Goal: Information Seeking & Learning: Learn about a topic

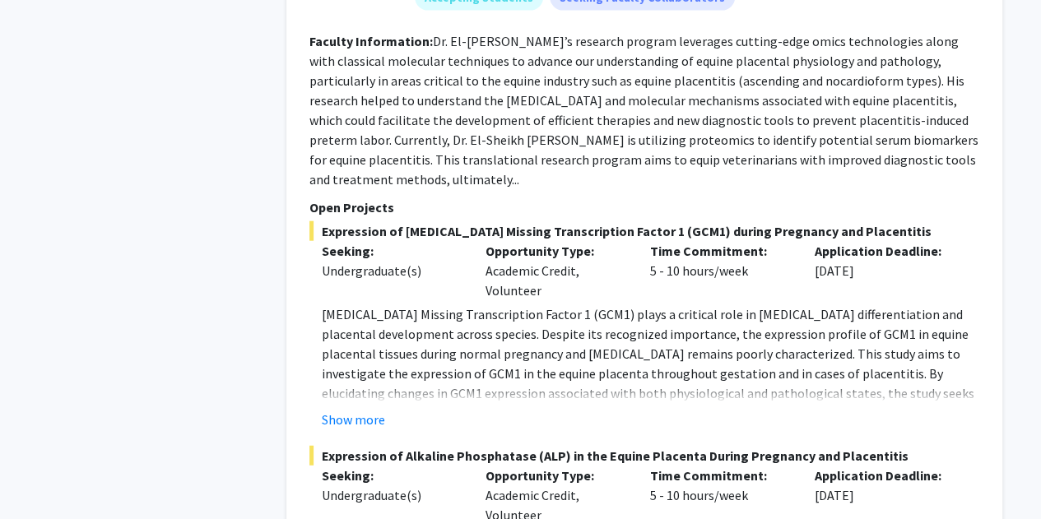
scroll to position [1884, 0]
click at [347, 409] on button "Show more" at bounding box center [353, 419] width 63 height 20
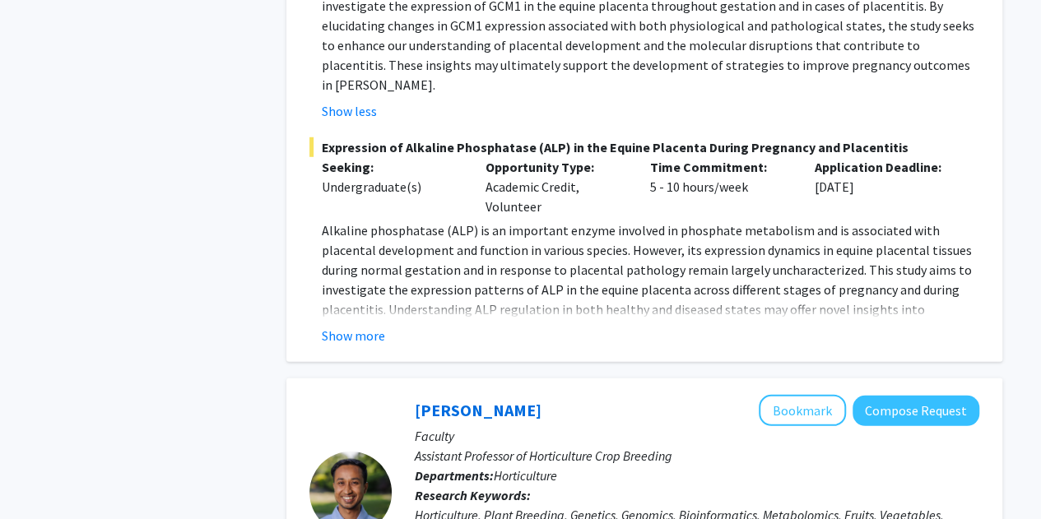
scroll to position [2257, 0]
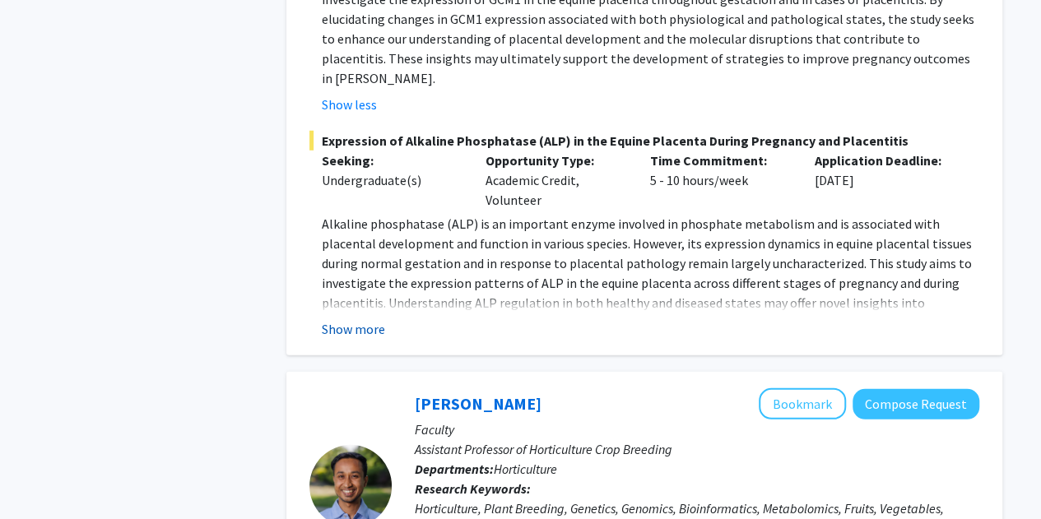
click at [339, 319] on button "Show more" at bounding box center [353, 329] width 63 height 20
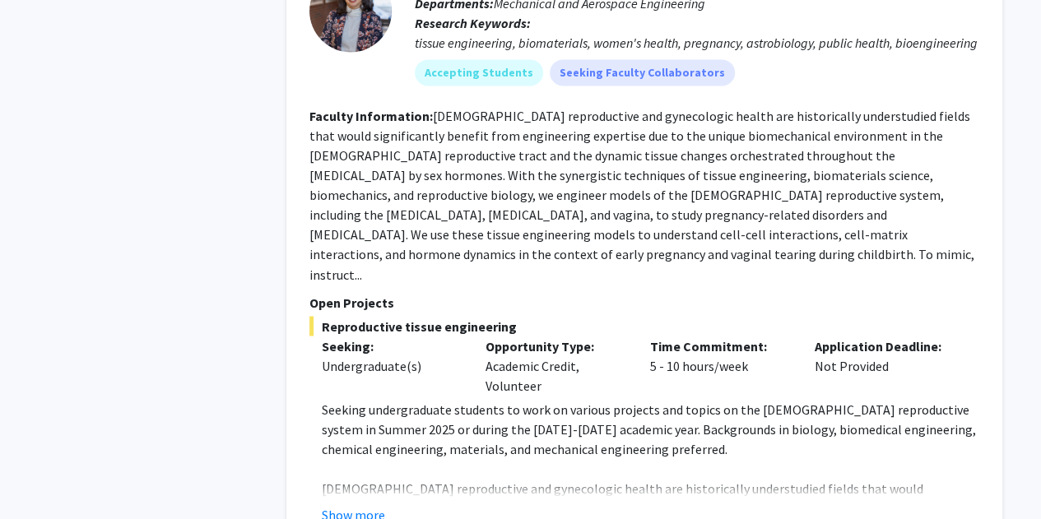
scroll to position [4423, 0]
click at [344, 504] on button "Show more" at bounding box center [353, 514] width 63 height 20
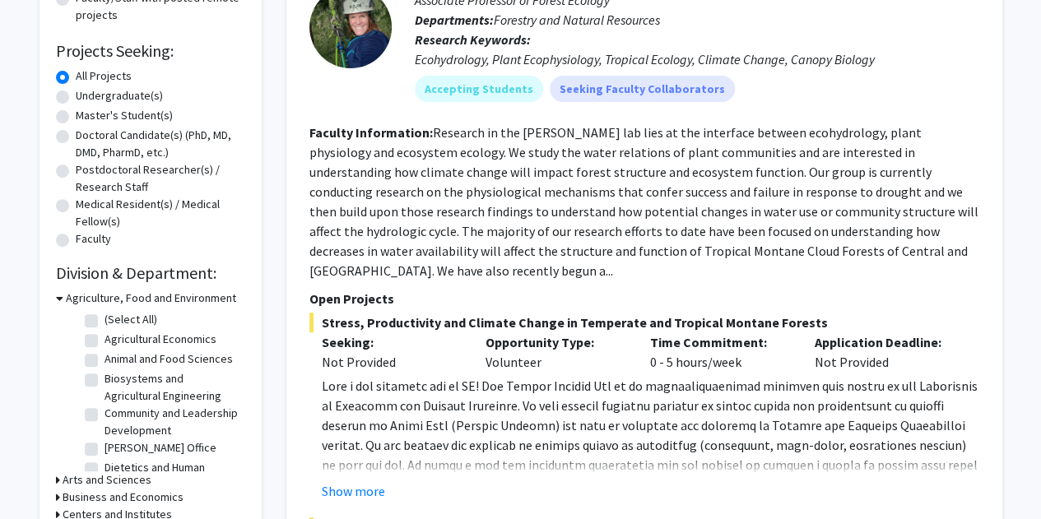
scroll to position [0, 0]
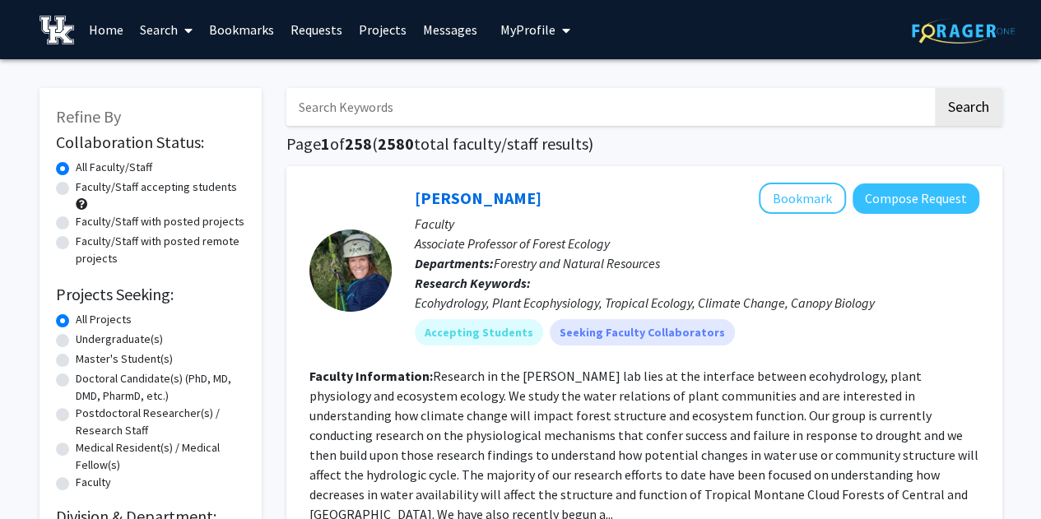
click at [168, 186] on label "Faculty/Staff accepting students" at bounding box center [156, 187] width 161 height 17
click at [86, 186] on input "Faculty/Staff accepting students" at bounding box center [81, 184] width 11 height 11
radio input "true"
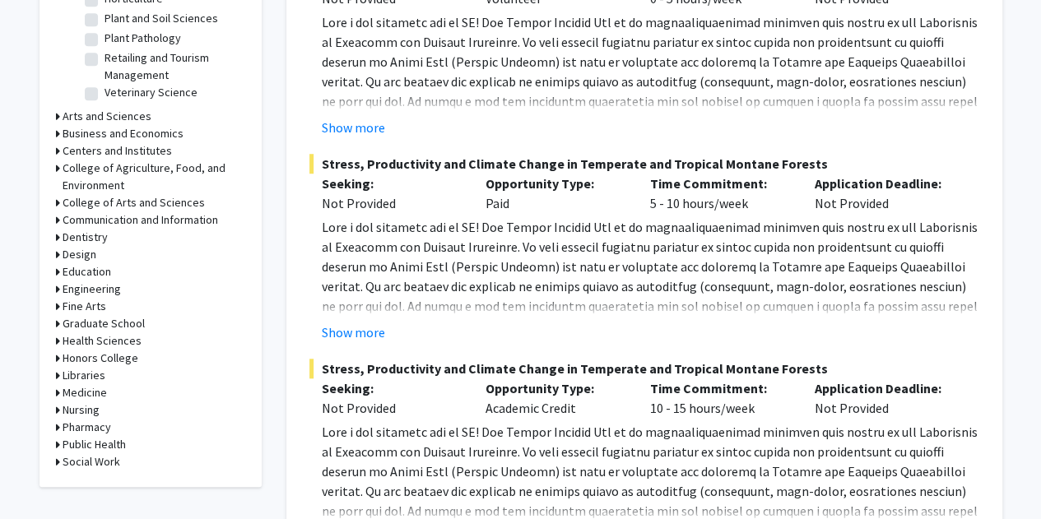
scroll to position [598, 0]
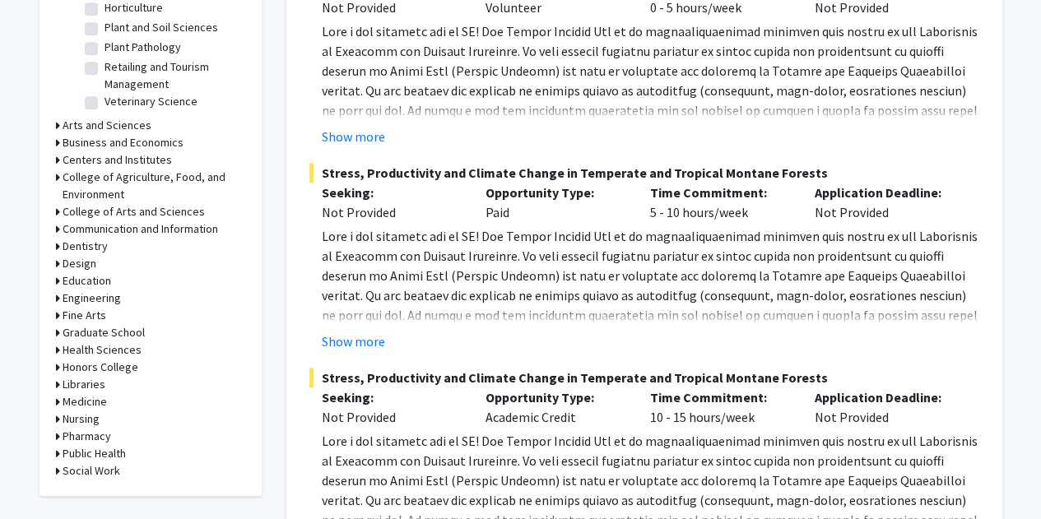
click at [57, 295] on div "Engineering" at bounding box center [150, 298] width 189 height 17
click at [57, 295] on icon at bounding box center [58, 298] width 4 height 17
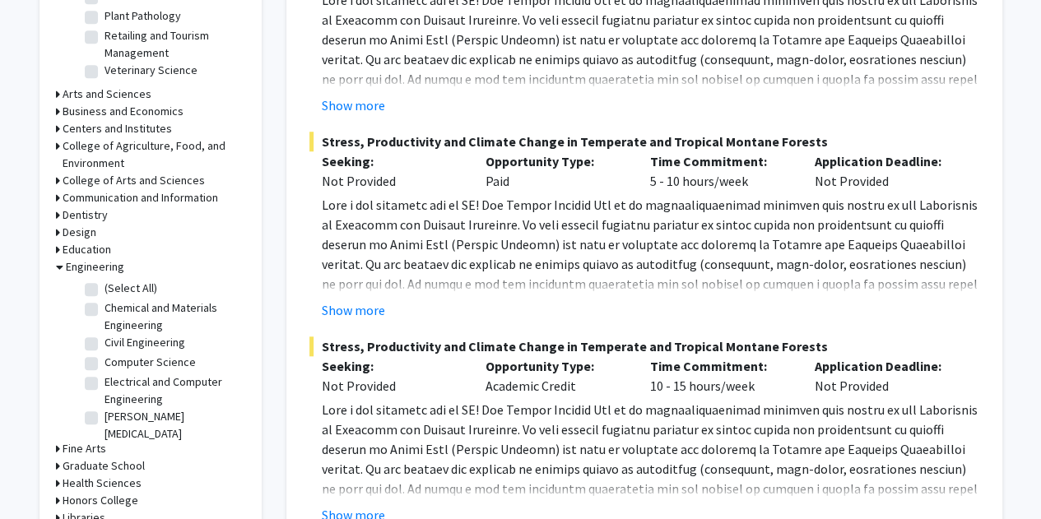
scroll to position [634, 0]
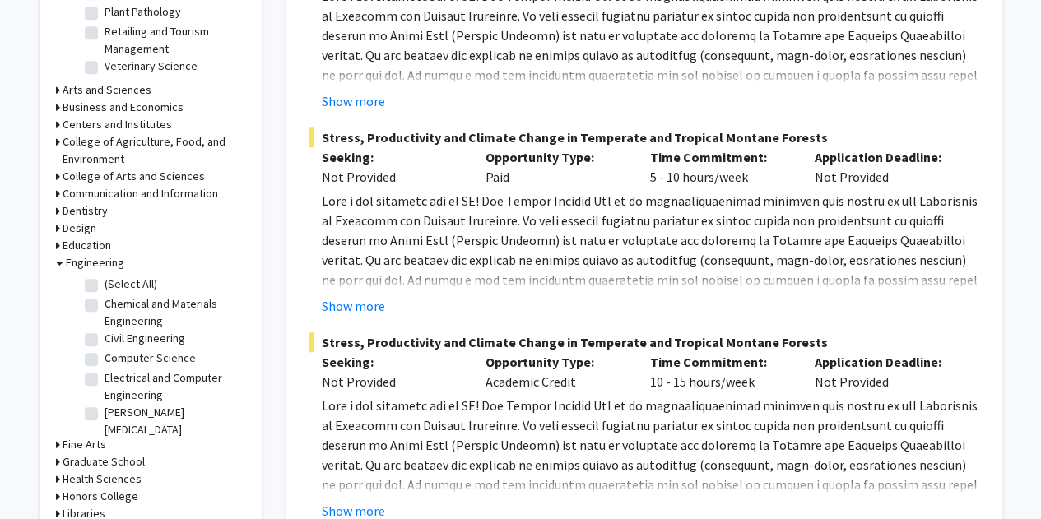
click at [105, 358] on label "Computer Science" at bounding box center [150, 358] width 91 height 17
click at [105, 358] on input "Computer Science" at bounding box center [110, 355] width 11 height 11
checkbox input "true"
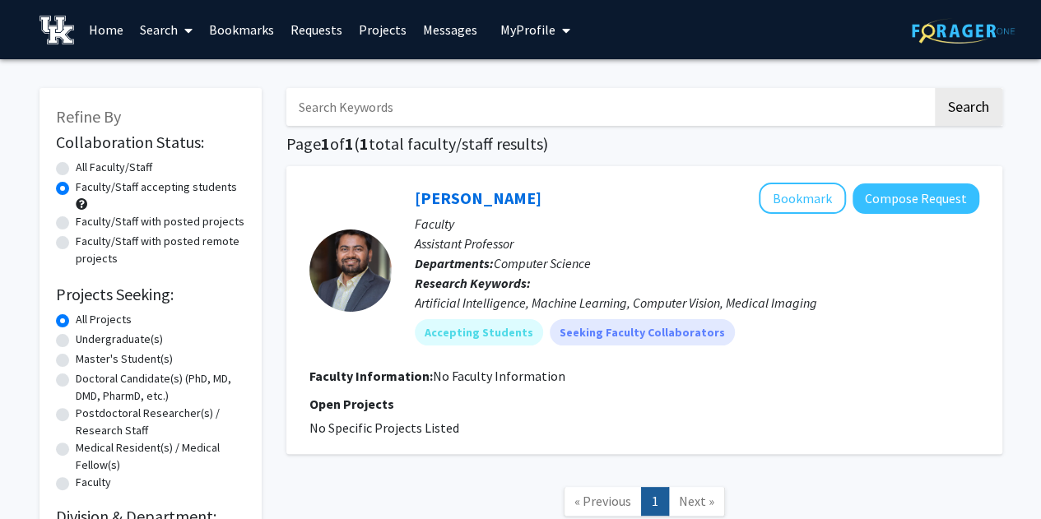
click at [209, 304] on h2 "Projects Seeking:" at bounding box center [150, 295] width 189 height 20
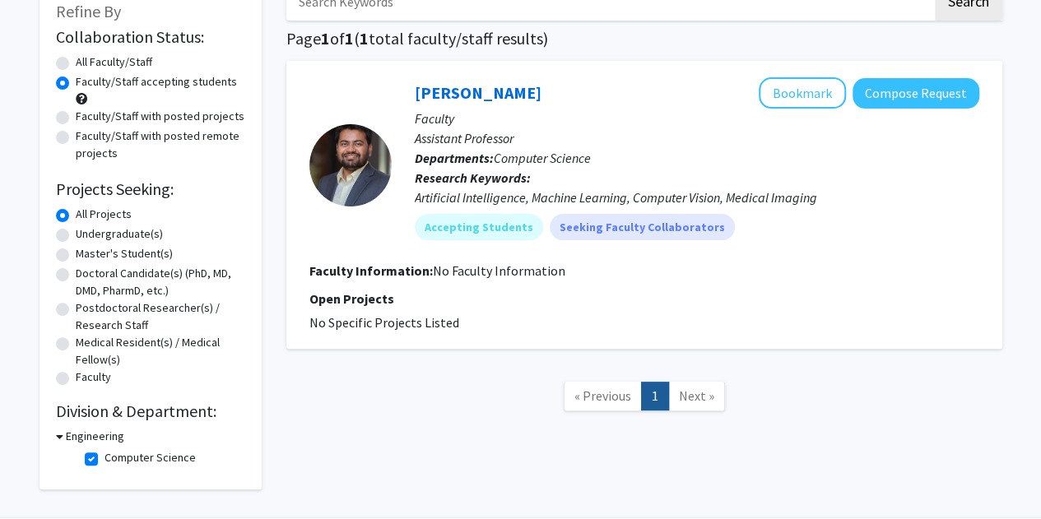
scroll to position [161, 0]
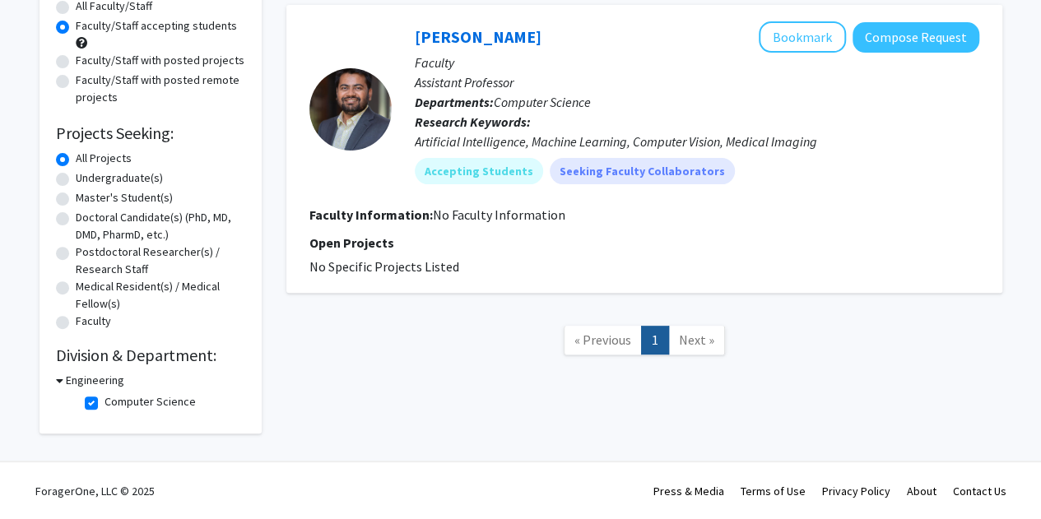
click at [61, 379] on icon at bounding box center [59, 380] width 7 height 17
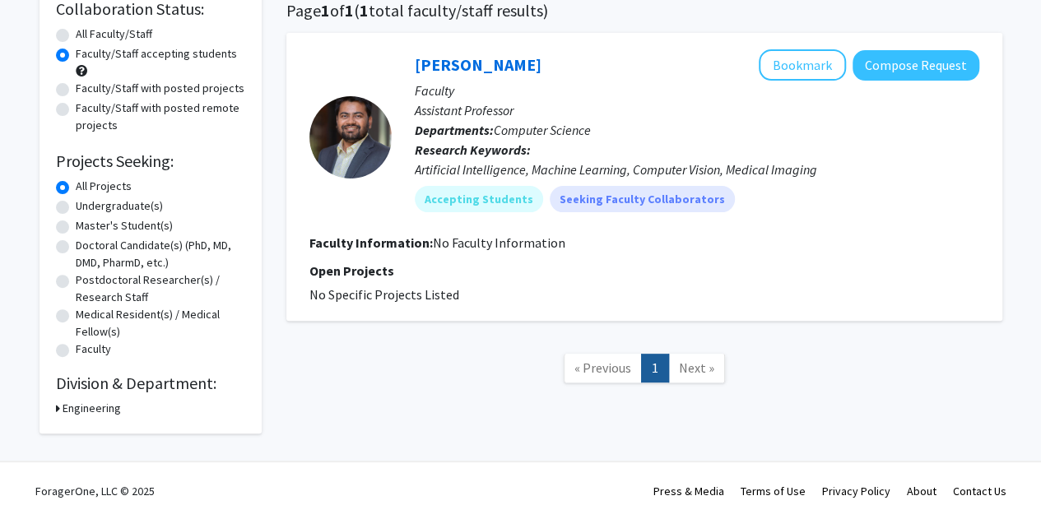
click at [56, 407] on icon at bounding box center [58, 408] width 4 height 17
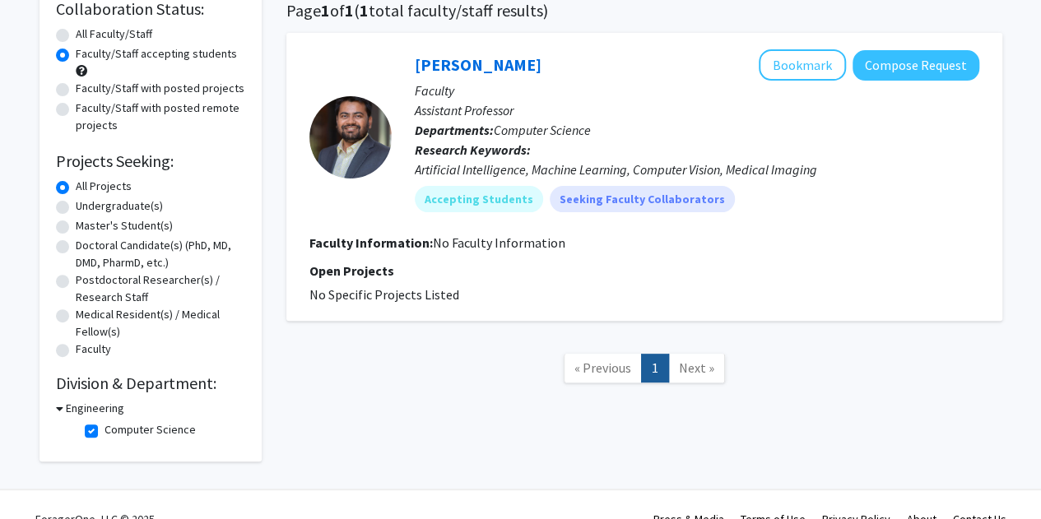
scroll to position [161, 0]
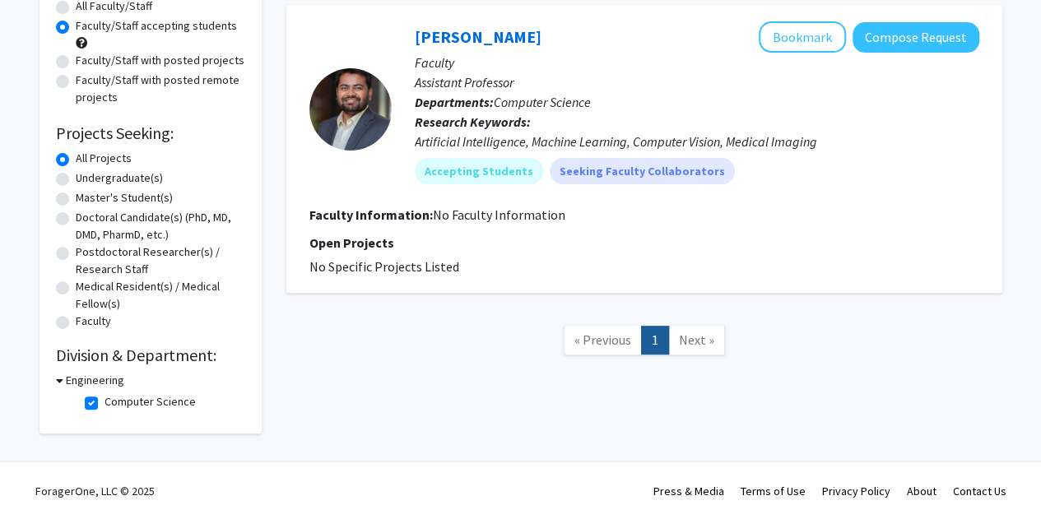
click at [105, 401] on label "Computer Science" at bounding box center [150, 401] width 91 height 17
click at [105, 401] on input "Computer Science" at bounding box center [110, 398] width 11 height 11
checkbox input "false"
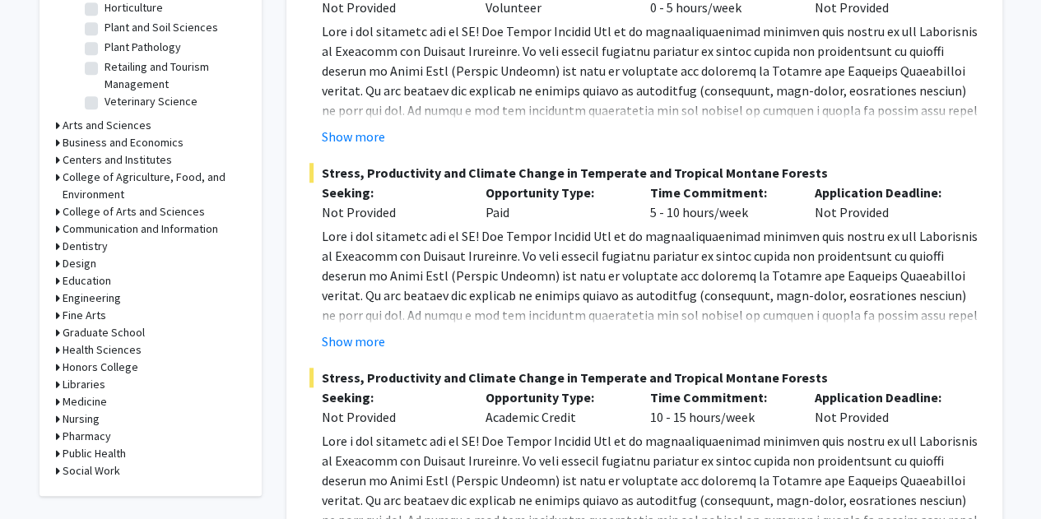
scroll to position [599, 0]
click at [58, 296] on icon at bounding box center [58, 297] width 4 height 17
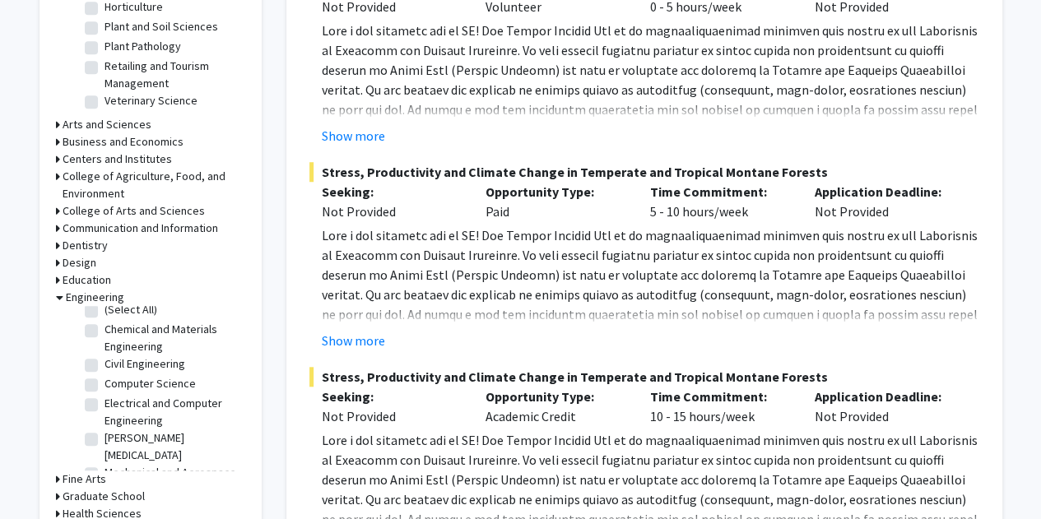
scroll to position [11, 0]
click at [105, 313] on label "(Select All)" at bounding box center [131, 308] width 53 height 17
click at [105, 310] on input "(Select All)" at bounding box center [110, 305] width 11 height 11
checkbox input "true"
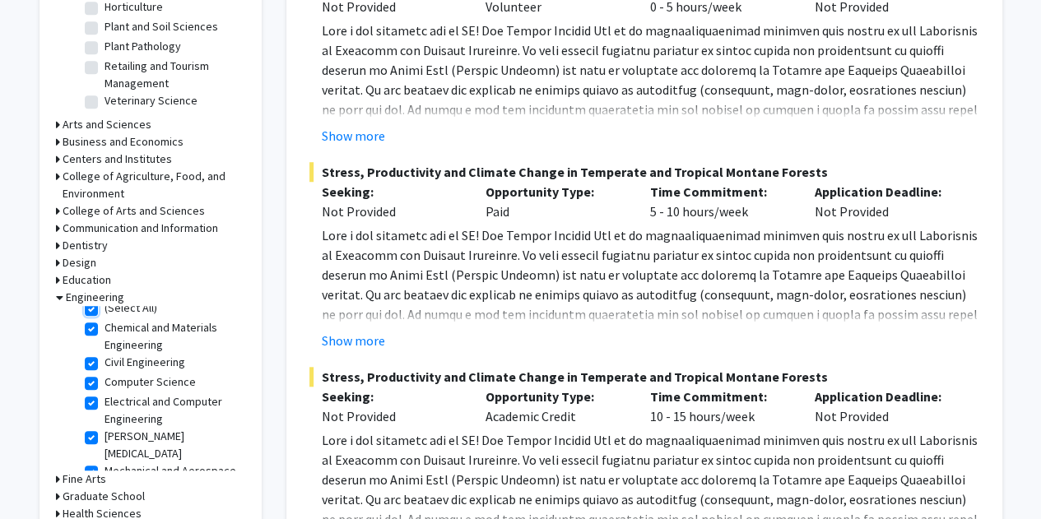
checkbox input "true"
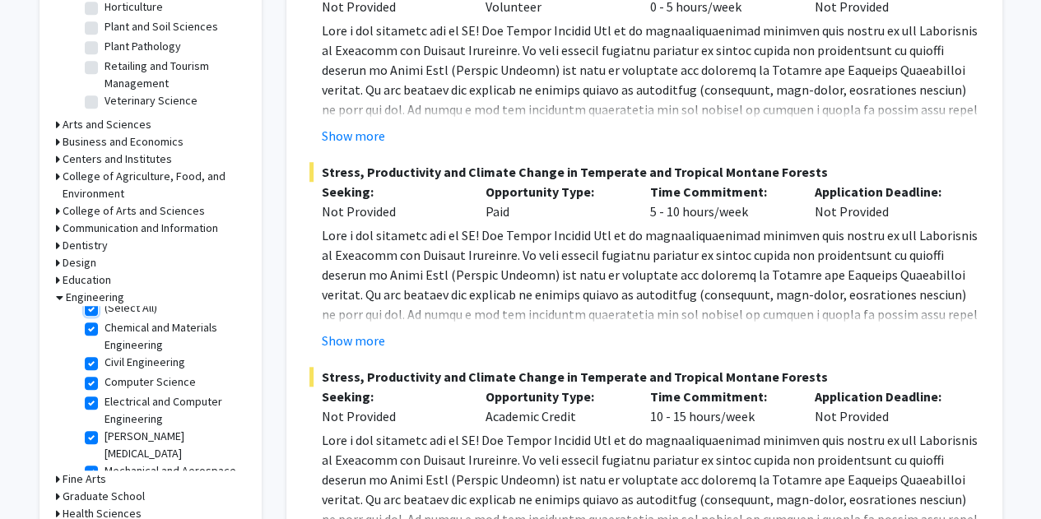
checkbox input "true"
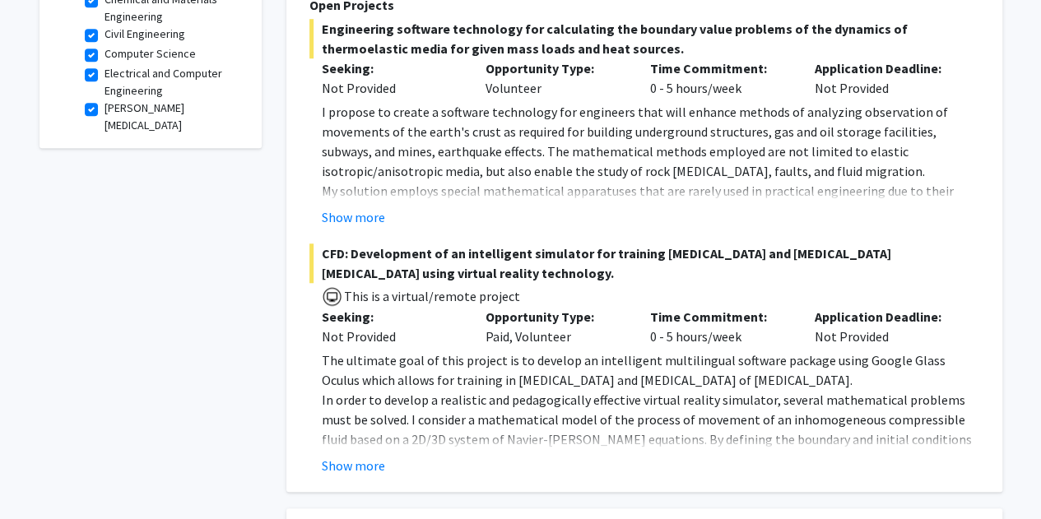
scroll to position [632, 0]
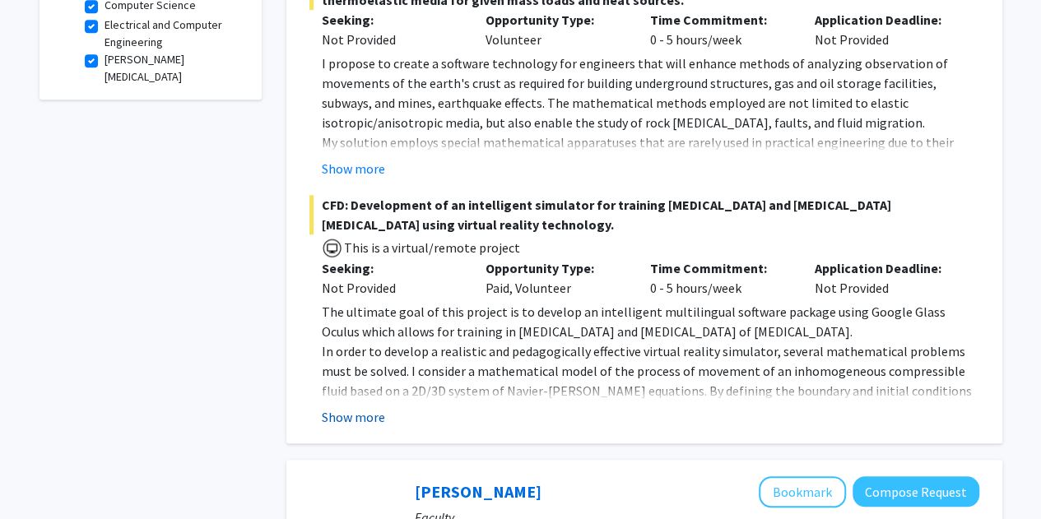
click at [347, 417] on button "Show more" at bounding box center [353, 417] width 63 height 20
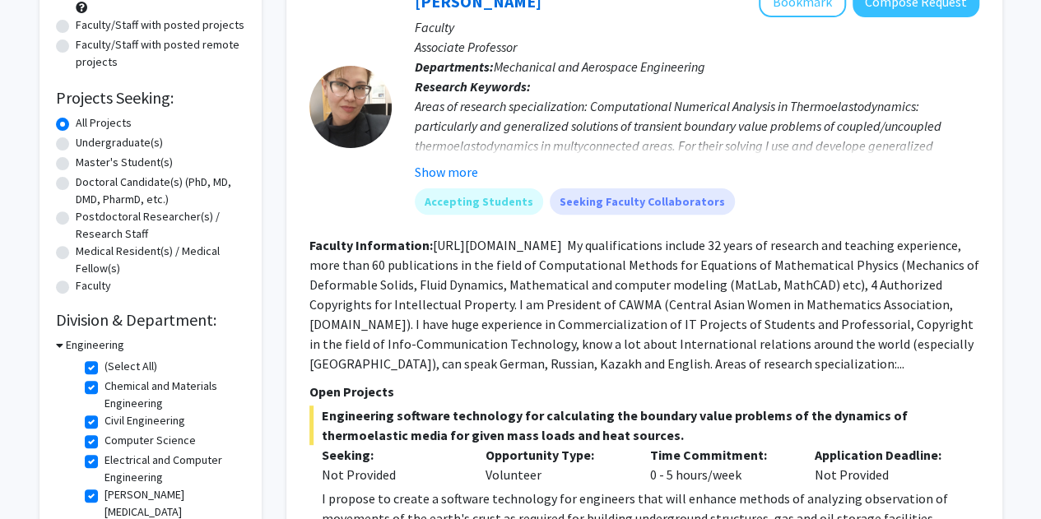
scroll to position [105, 0]
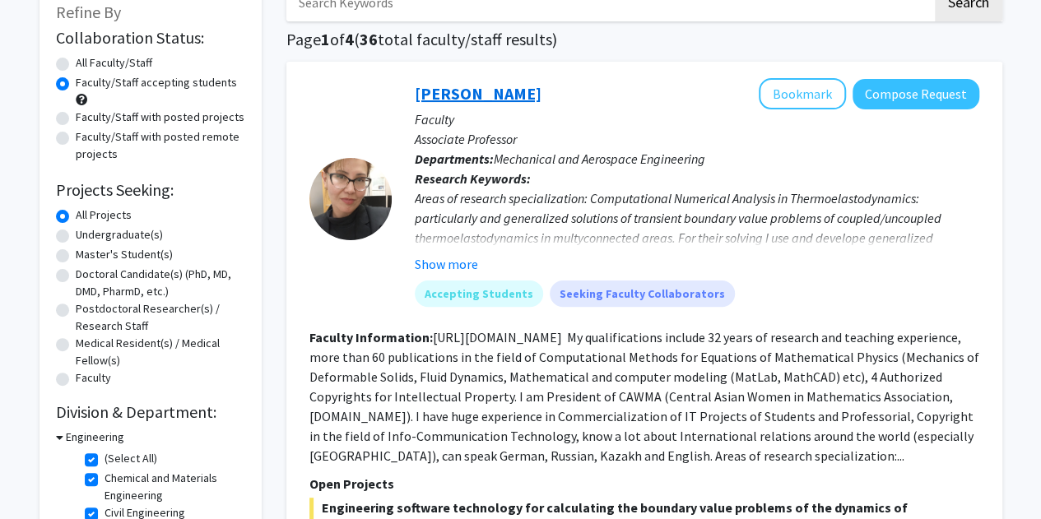
drag, startPoint x: 532, startPoint y: 88, endPoint x: 418, endPoint y: 87, distance: 114.4
click at [418, 87] on div "[PERSON_NAME] Bookmark Compose Request" at bounding box center [697, 93] width 564 height 31
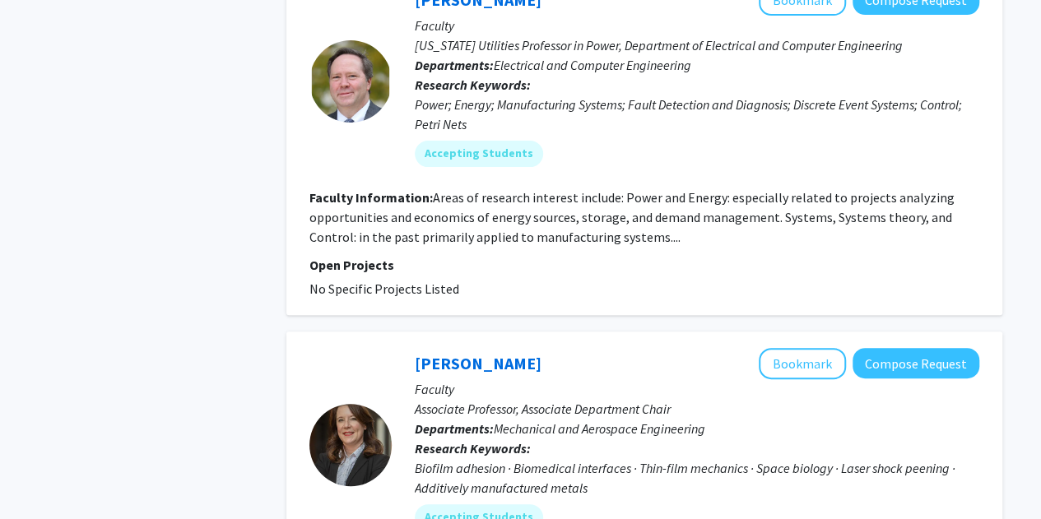
scroll to position [6538, 0]
